Goal: Obtain resource: Obtain resource

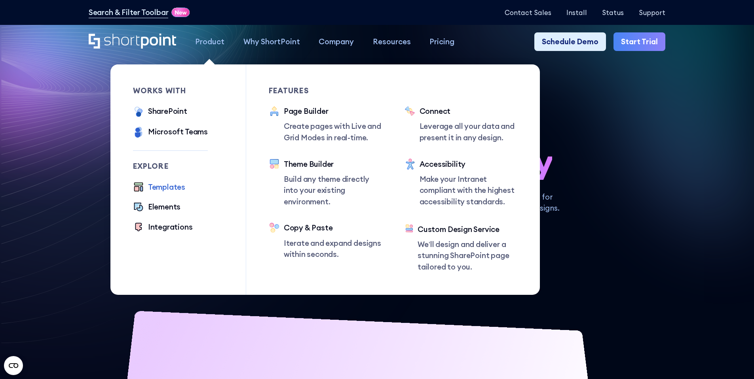
click at [171, 185] on div "Templates" at bounding box center [166, 187] width 37 height 11
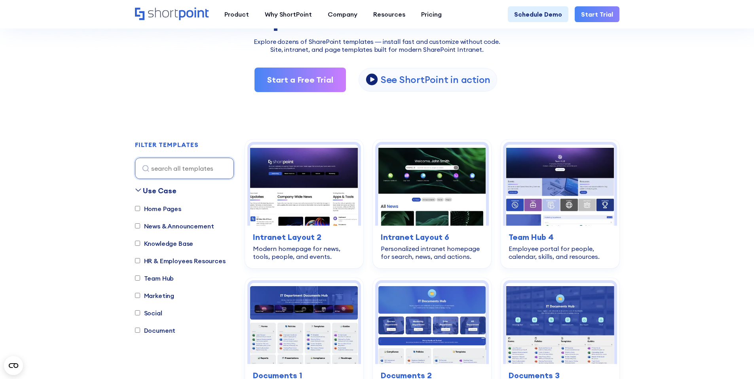
scroll to position [158, 0]
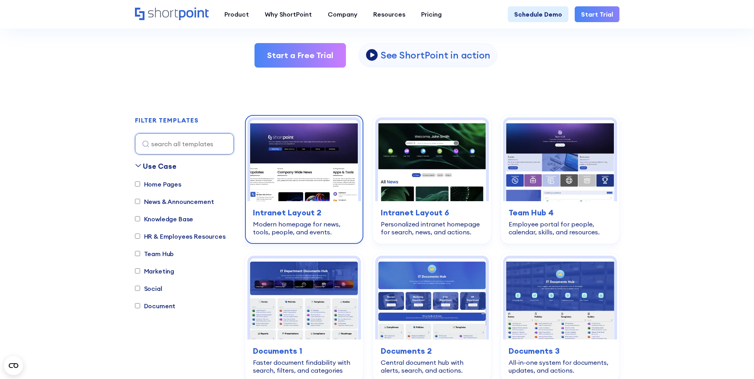
click at [348, 161] on img at bounding box center [304, 160] width 108 height 81
